Goal: Information Seeking & Learning: Learn about a topic

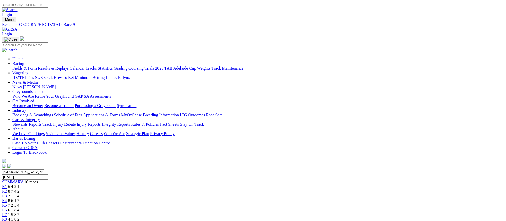
click at [19, 217] on span "4 1 8 2" at bounding box center [13, 219] width 11 height 4
click at [7, 212] on span "R7" at bounding box center [4, 214] width 5 height 4
click at [281, 207] on div "R6 6 1 8 4" at bounding box center [253, 209] width 502 height 5
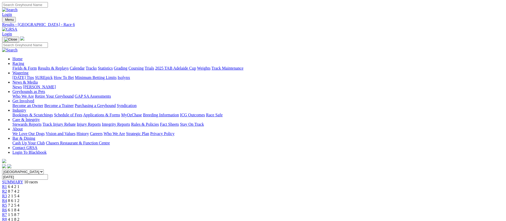
click at [19, 203] on span "7 2 5 4" at bounding box center [13, 205] width 11 height 4
click at [19, 198] on span "8 6 1 2" at bounding box center [13, 200] width 11 height 4
click at [37, 66] on link "Fields & Form" at bounding box center [24, 68] width 24 height 4
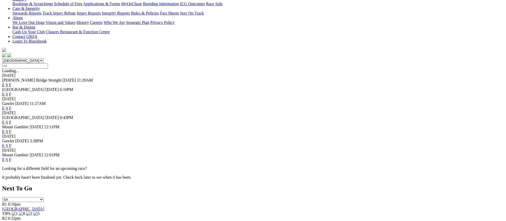
scroll to position [124, 0]
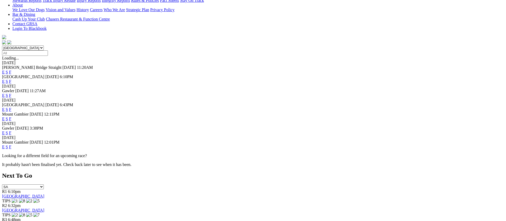
click at [11, 130] on link "F" at bounding box center [10, 132] width 2 height 4
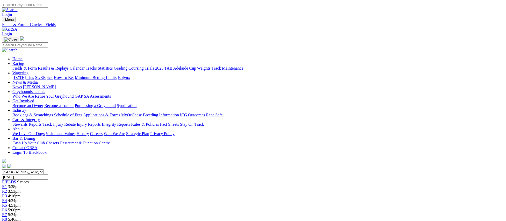
click at [37, 66] on link "Fields & Form" at bounding box center [24, 68] width 24 height 4
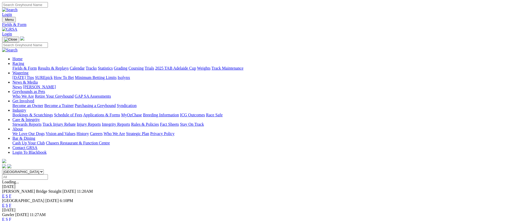
scroll to position [83, 0]
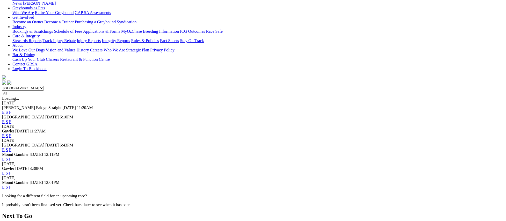
click at [11, 185] on link "F" at bounding box center [10, 187] width 2 height 4
